Goal: Find specific fact: Find specific fact

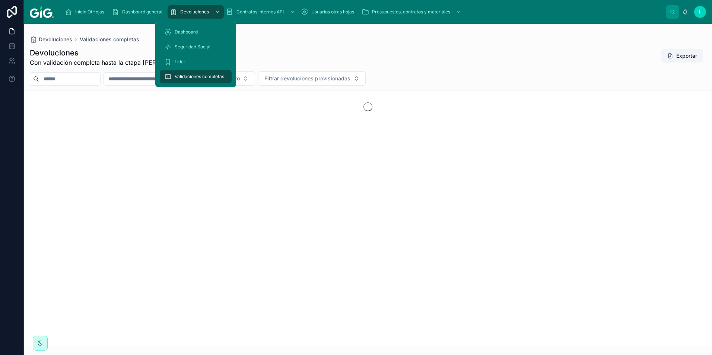
click at [189, 43] on div "Seguridad Social" at bounding box center [195, 47] width 63 height 12
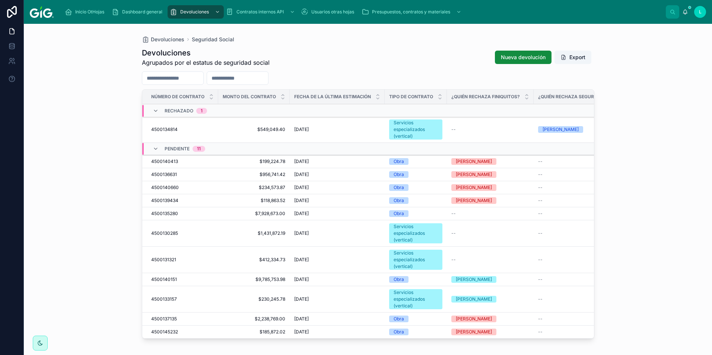
scroll to position [1, 0]
click at [117, 217] on div "Devoluciones Seguridad Social Devoluciones Agrupados por el estatus de segurida…" at bounding box center [368, 190] width 689 height 332
click at [56, 174] on div "Devoluciones Seguridad Social Devoluciones Agrupados por el estatus de segurida…" at bounding box center [368, 190] width 689 height 332
click at [67, 166] on div "Devoluciones Seguridad Social Devoluciones Agrupados por el estatus de segurida…" at bounding box center [368, 190] width 689 height 332
click at [393, 56] on div "Devoluciones Agrupados por el estatus de seguridad social Nueva devolución Expo…" at bounding box center [368, 57] width 453 height 19
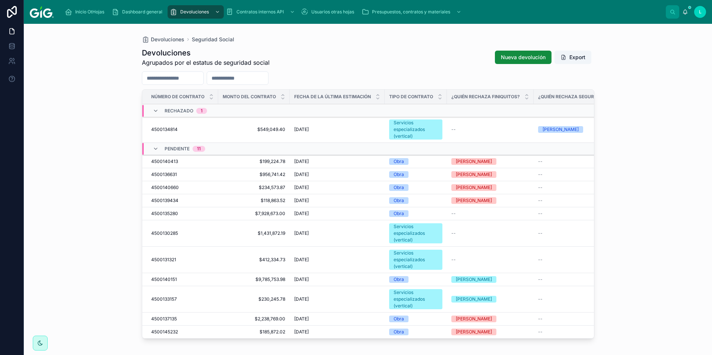
scroll to position [0, 0]
click at [88, 285] on div "Devoluciones Seguridad Social Devoluciones Agrupados por el estatus de segurida…" at bounding box center [368, 190] width 689 height 332
click at [154, 160] on span "4500140413" at bounding box center [164, 162] width 27 height 6
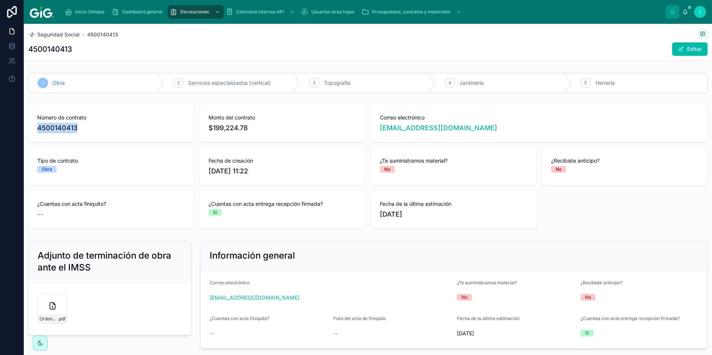
drag, startPoint x: 79, startPoint y: 128, endPoint x: 36, endPoint y: 131, distance: 43.3
click at [36, 131] on div "Número de contrato 4500140413" at bounding box center [110, 123] width 165 height 37
copy span "4500140413"
